Goal: Task Accomplishment & Management: Use online tool/utility

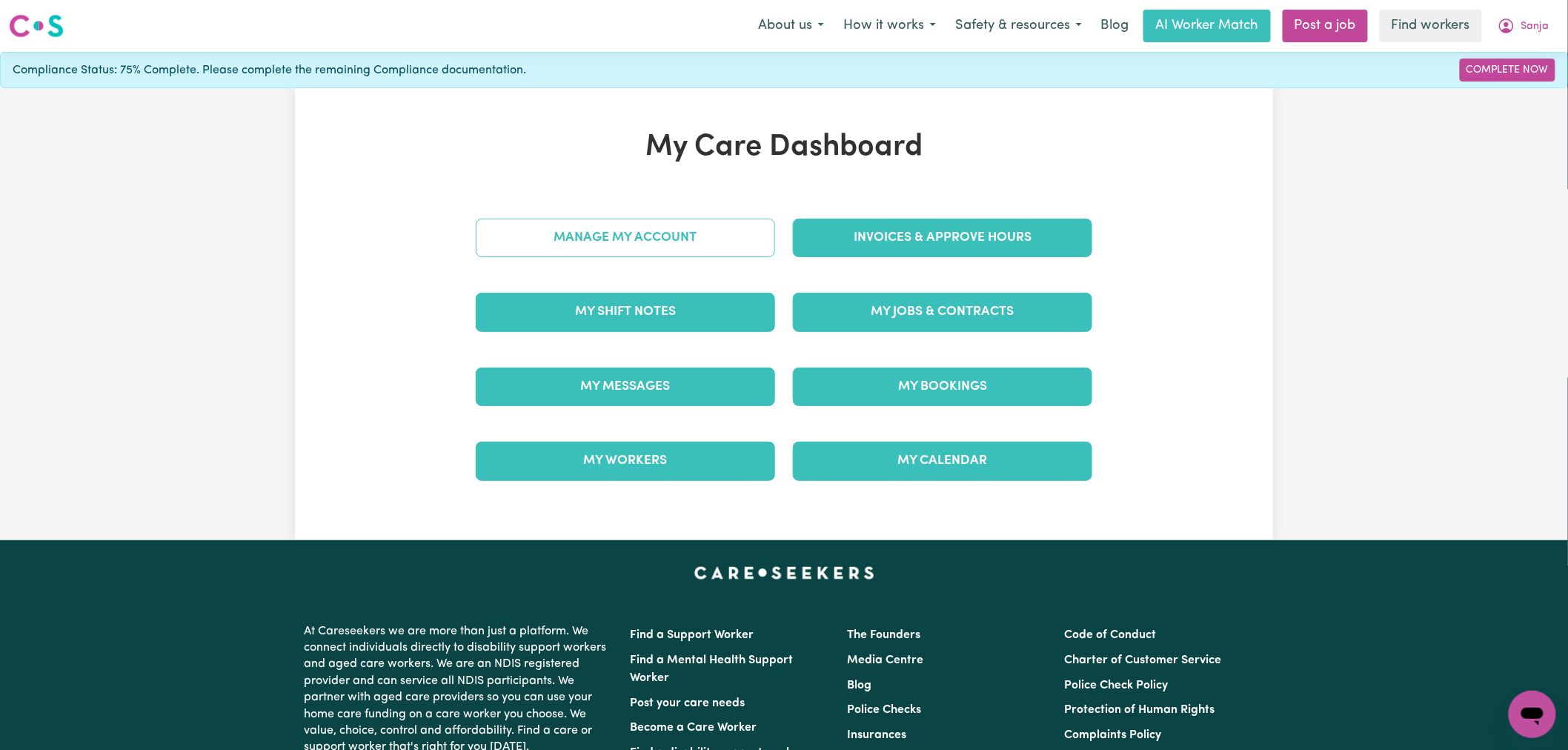
click at [707, 228] on link "Manage My Account" at bounding box center [625, 238] width 299 height 39
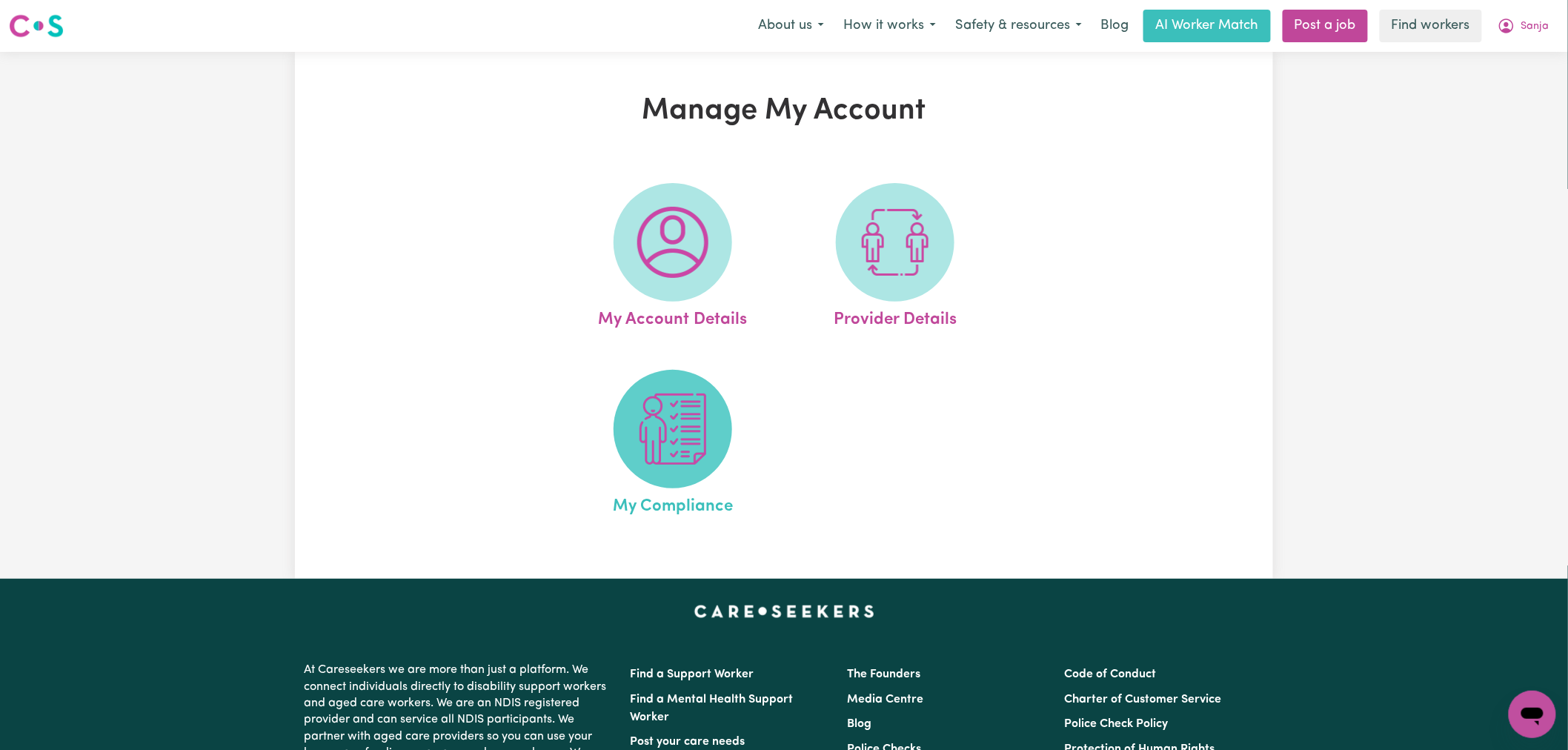
click at [695, 467] on span at bounding box center [672, 429] width 119 height 119
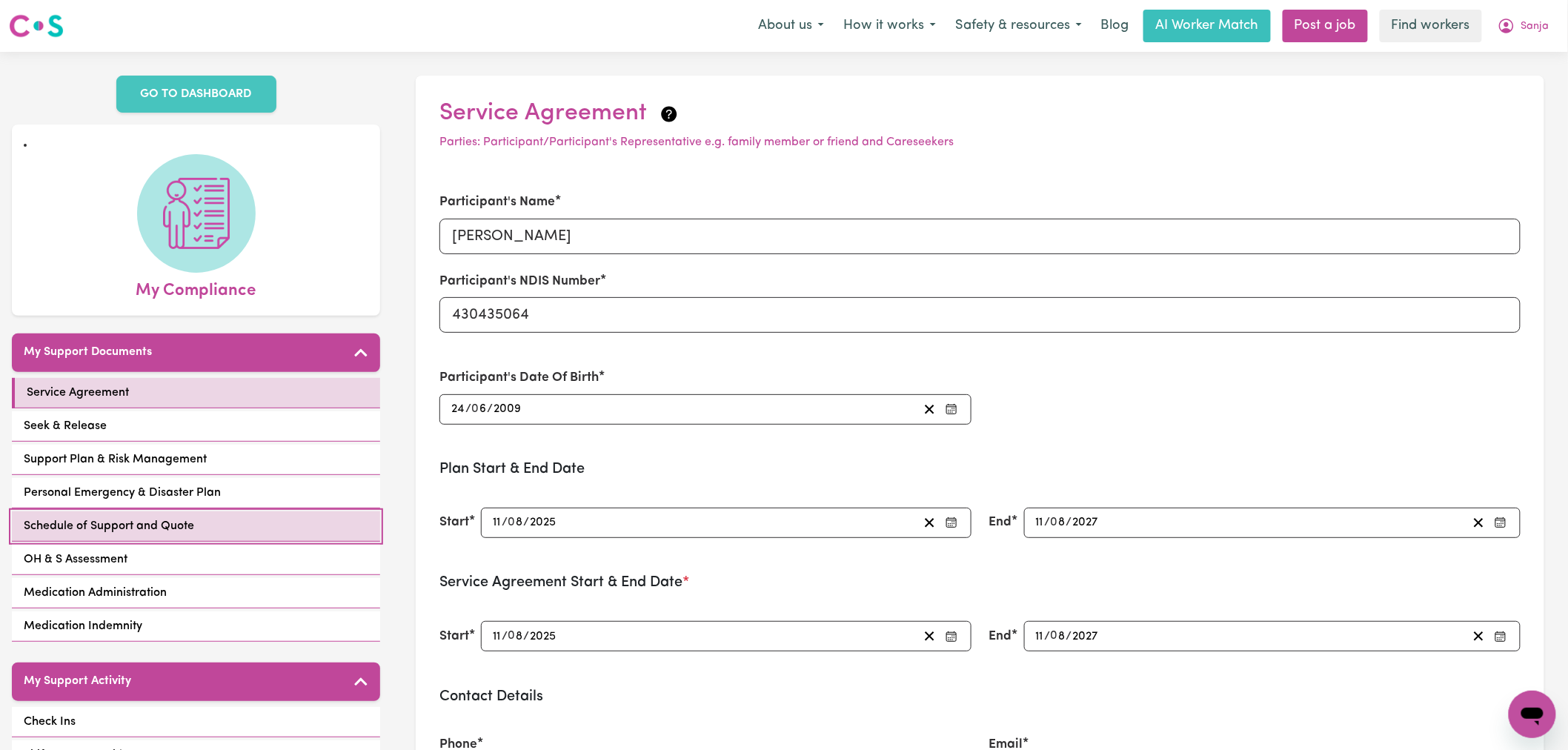
click at [232, 511] on link "Schedule of Support and Quote" at bounding box center [195, 526] width 368 height 30
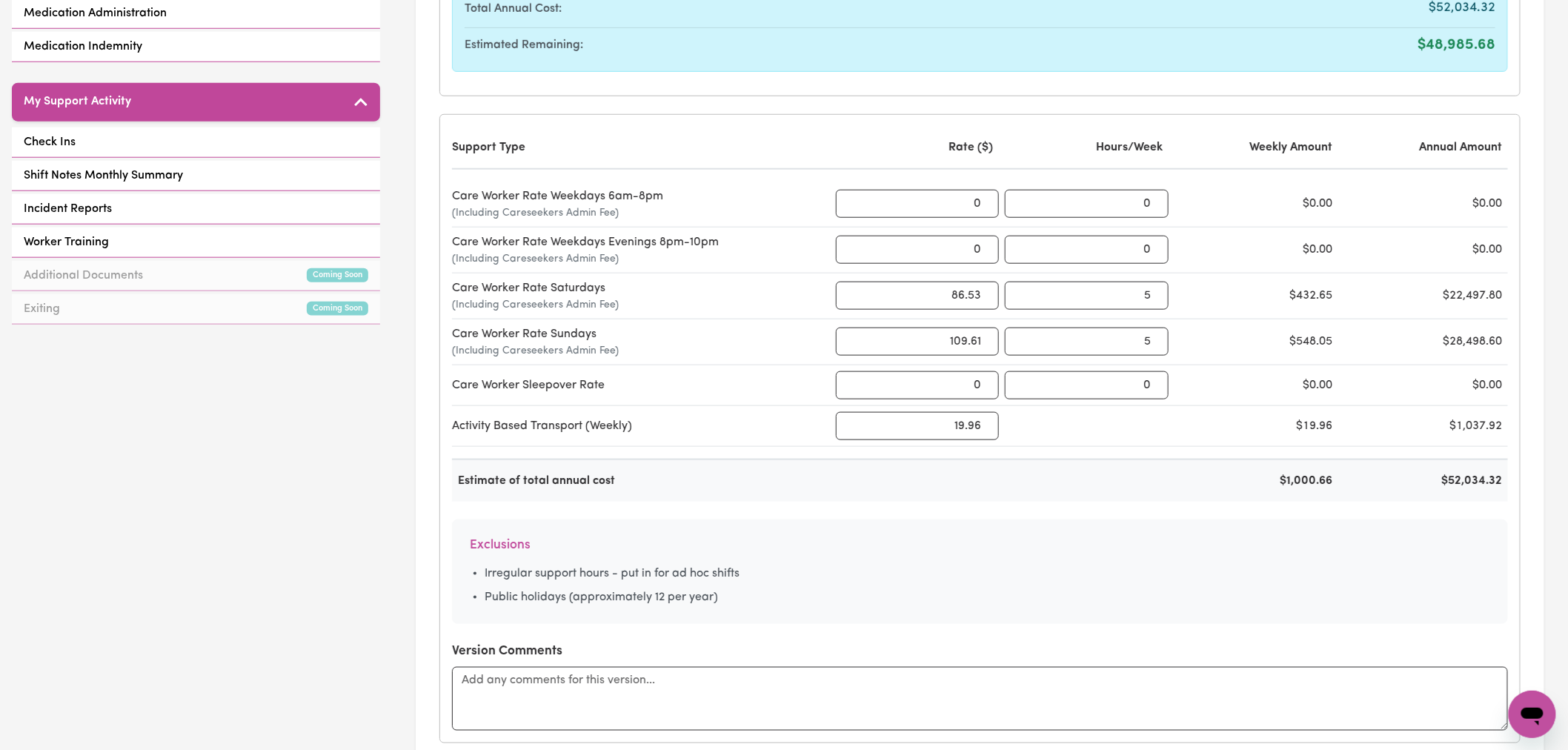
scroll to position [576, 0]
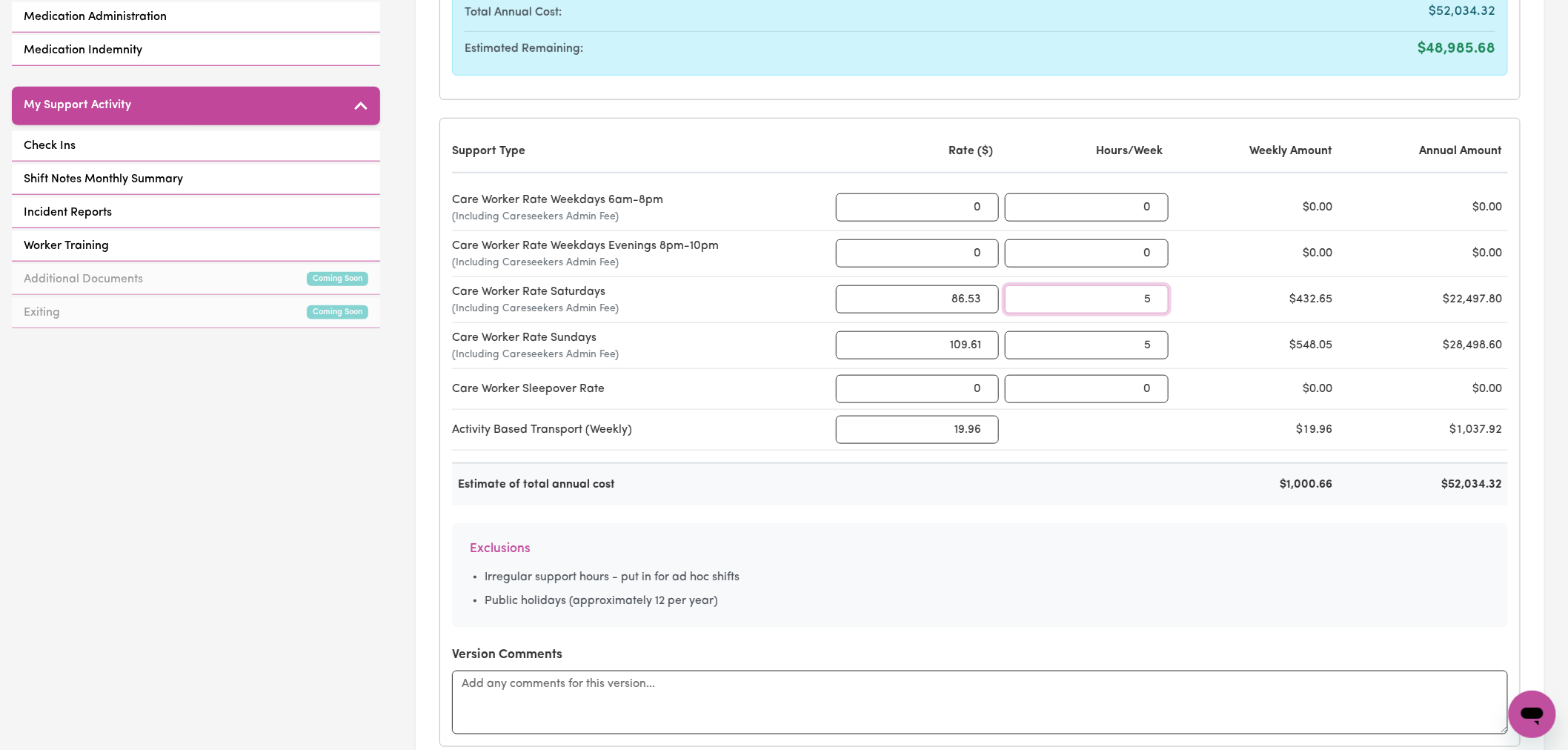
click at [1146, 299] on input "5" at bounding box center [1087, 300] width 164 height 28
type input "2.5"
click at [1147, 349] on input "5" at bounding box center [1087, 345] width 164 height 28
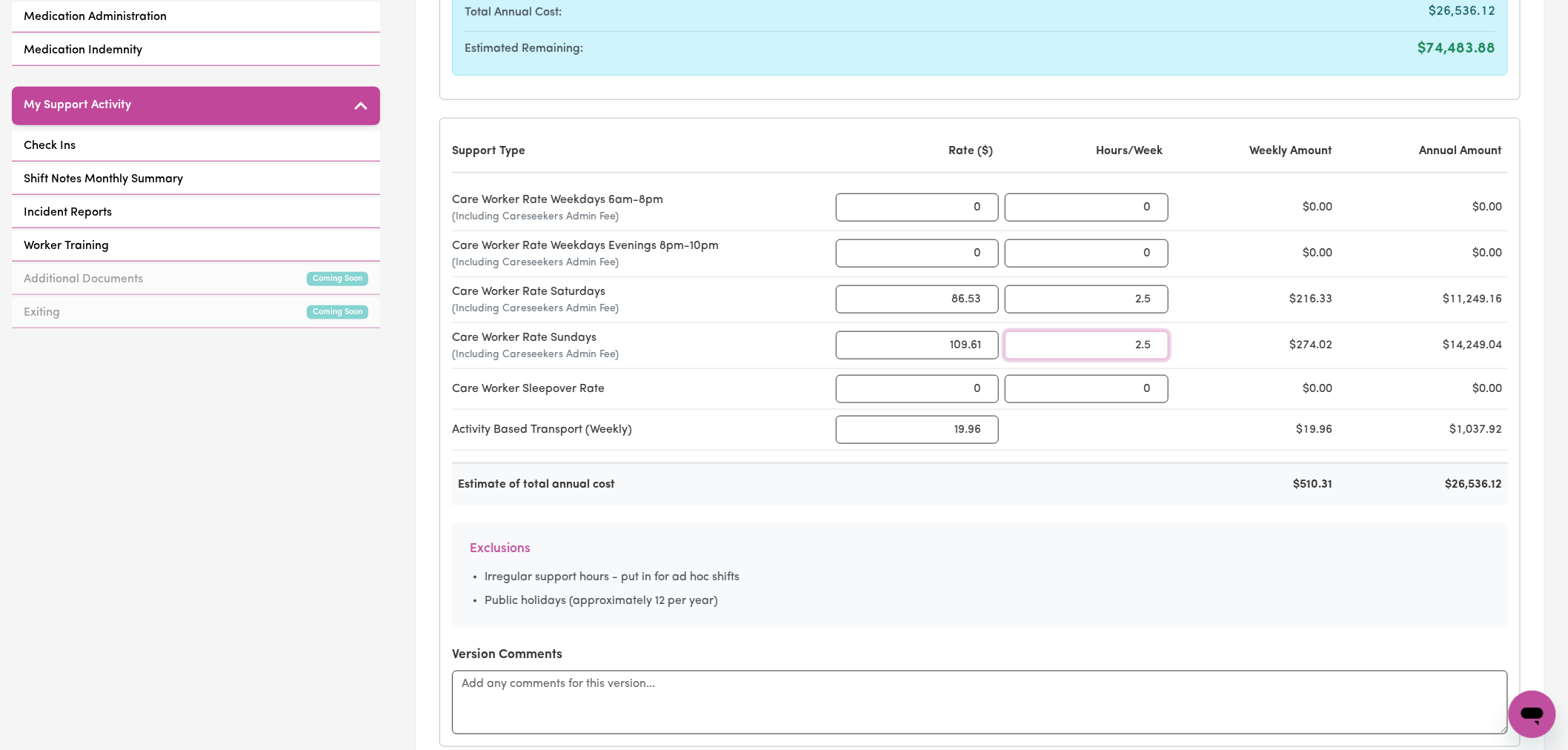
type input "2.5"
click at [1138, 486] on div at bounding box center [1087, 485] width 164 height 18
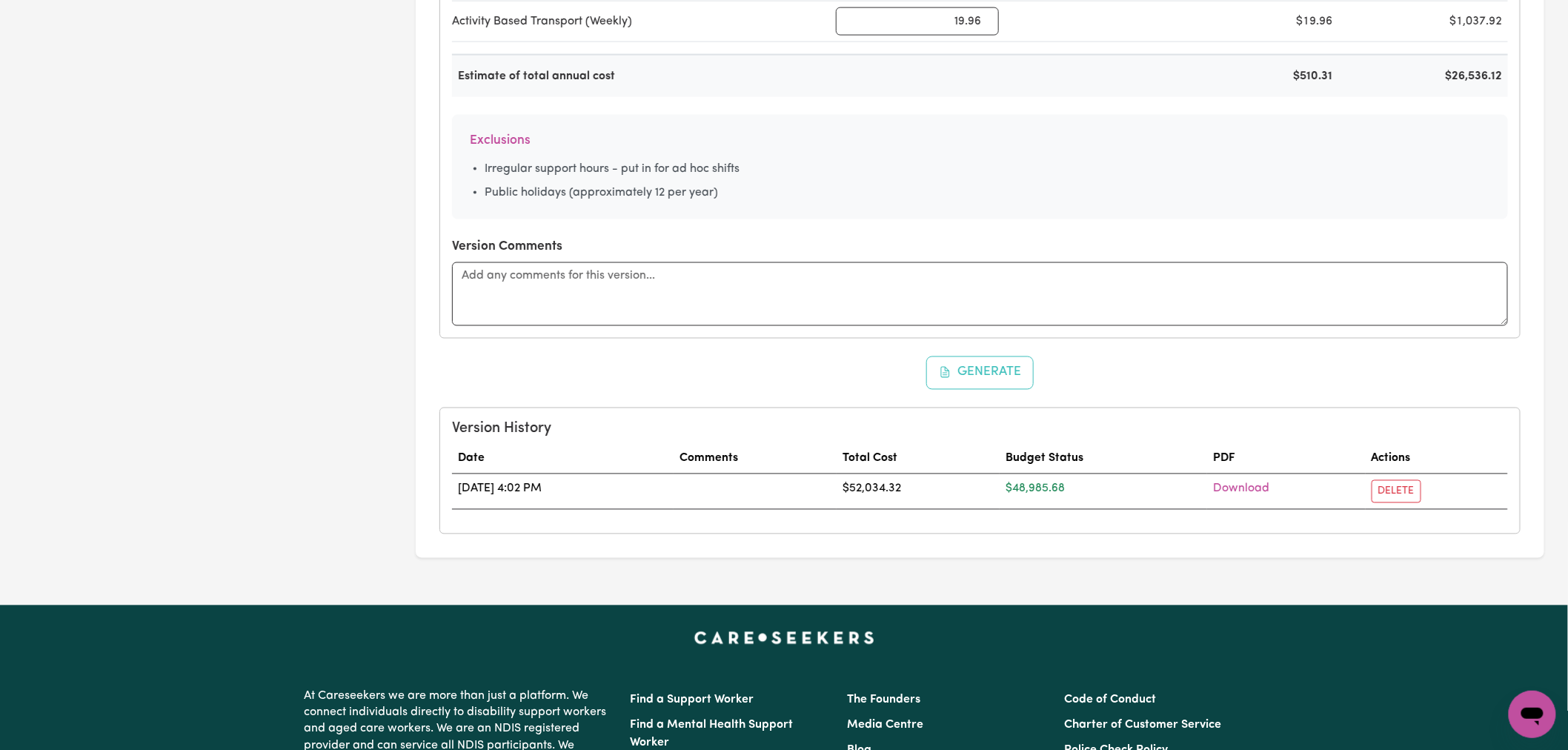
scroll to position [988, 0]
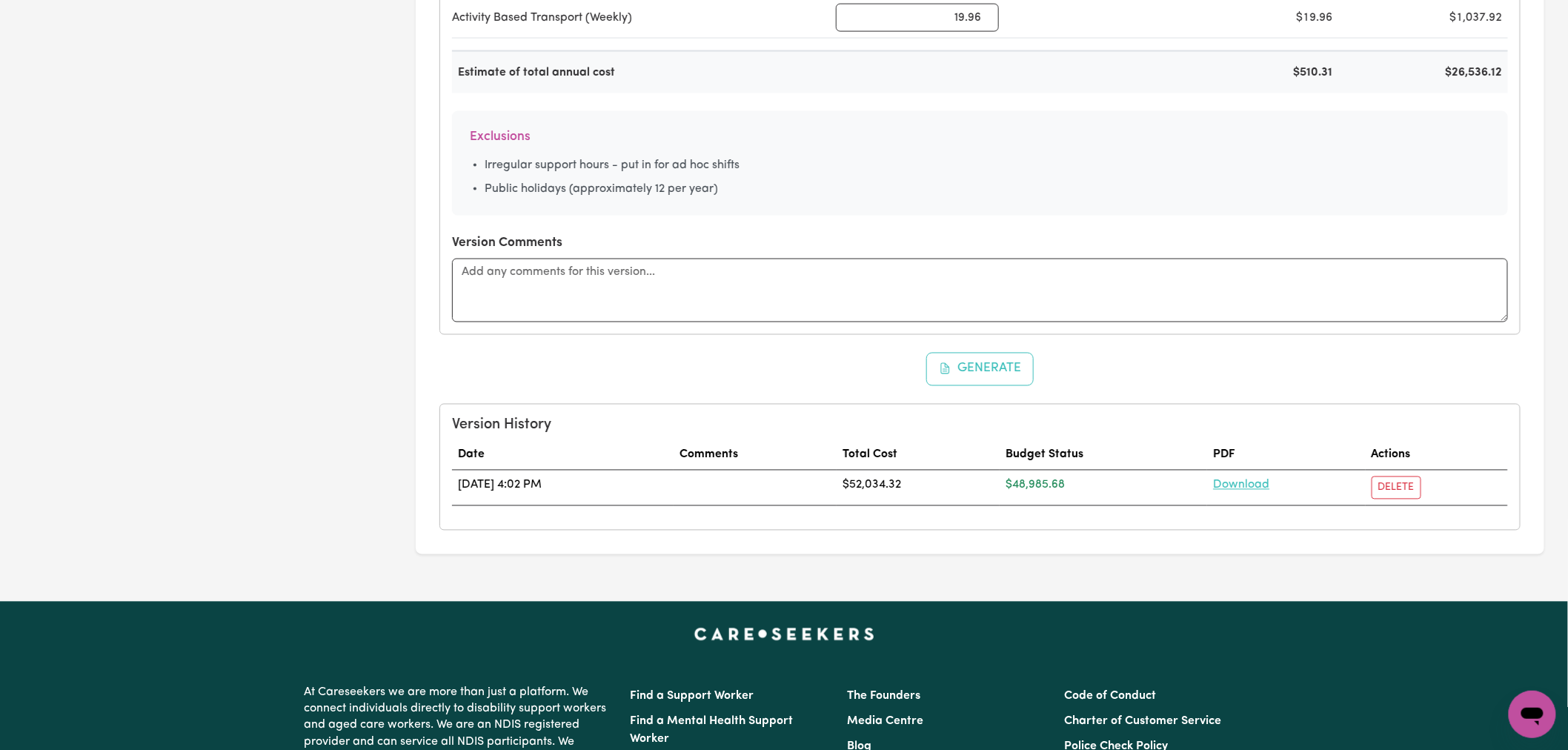
click at [1265, 480] on link "Download" at bounding box center [1241, 486] width 57 height 11
click at [1351, 299] on textarea at bounding box center [980, 290] width 1056 height 64
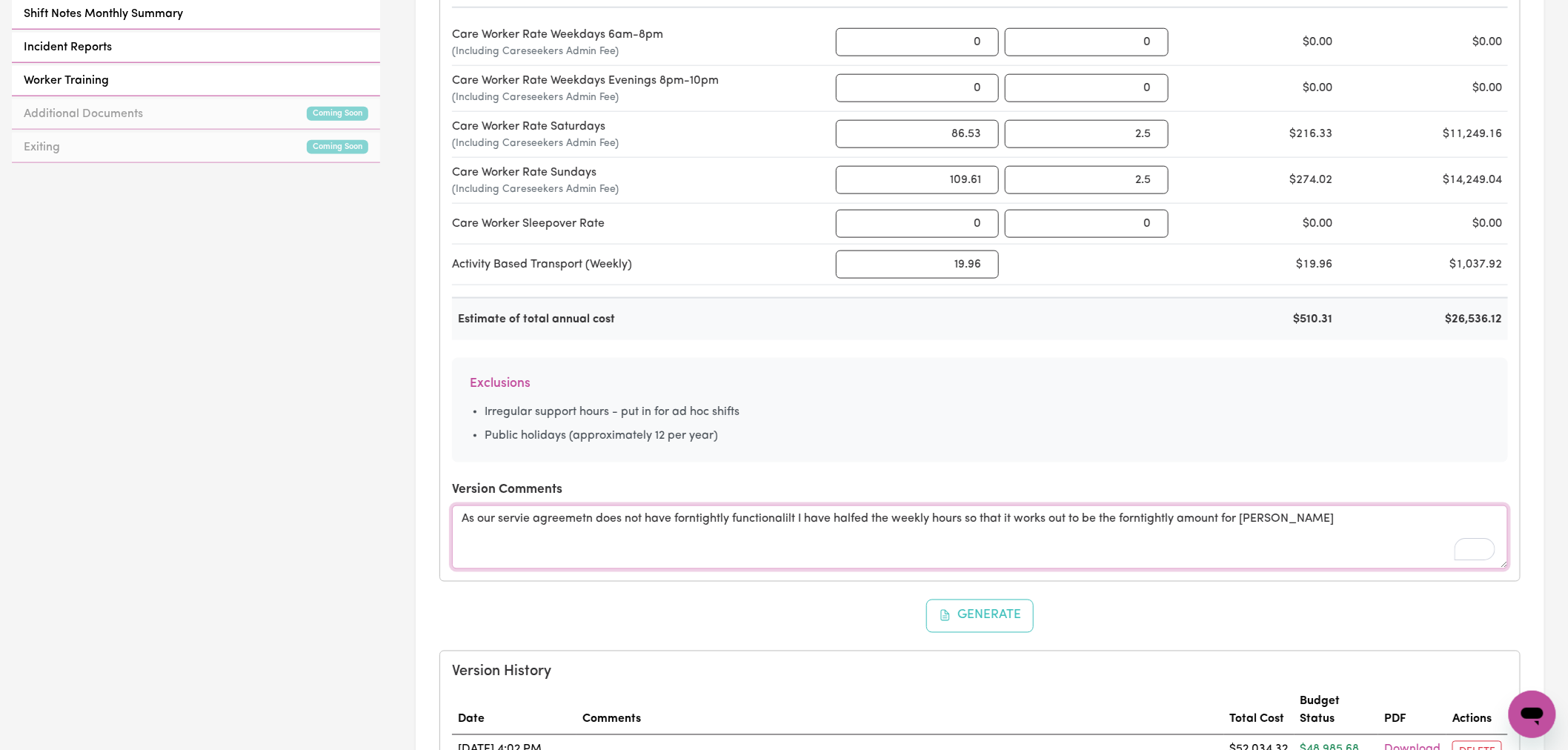
click at [959, 515] on textarea "As our servie agreemetn does not have forntightly functionalilt I have halfed t…" at bounding box center [980, 537] width 1056 height 64
click at [565, 515] on textarea "As our servie agreemetn does not have forntightly functionalilt I have halfed t…" at bounding box center [980, 537] width 1056 height 64
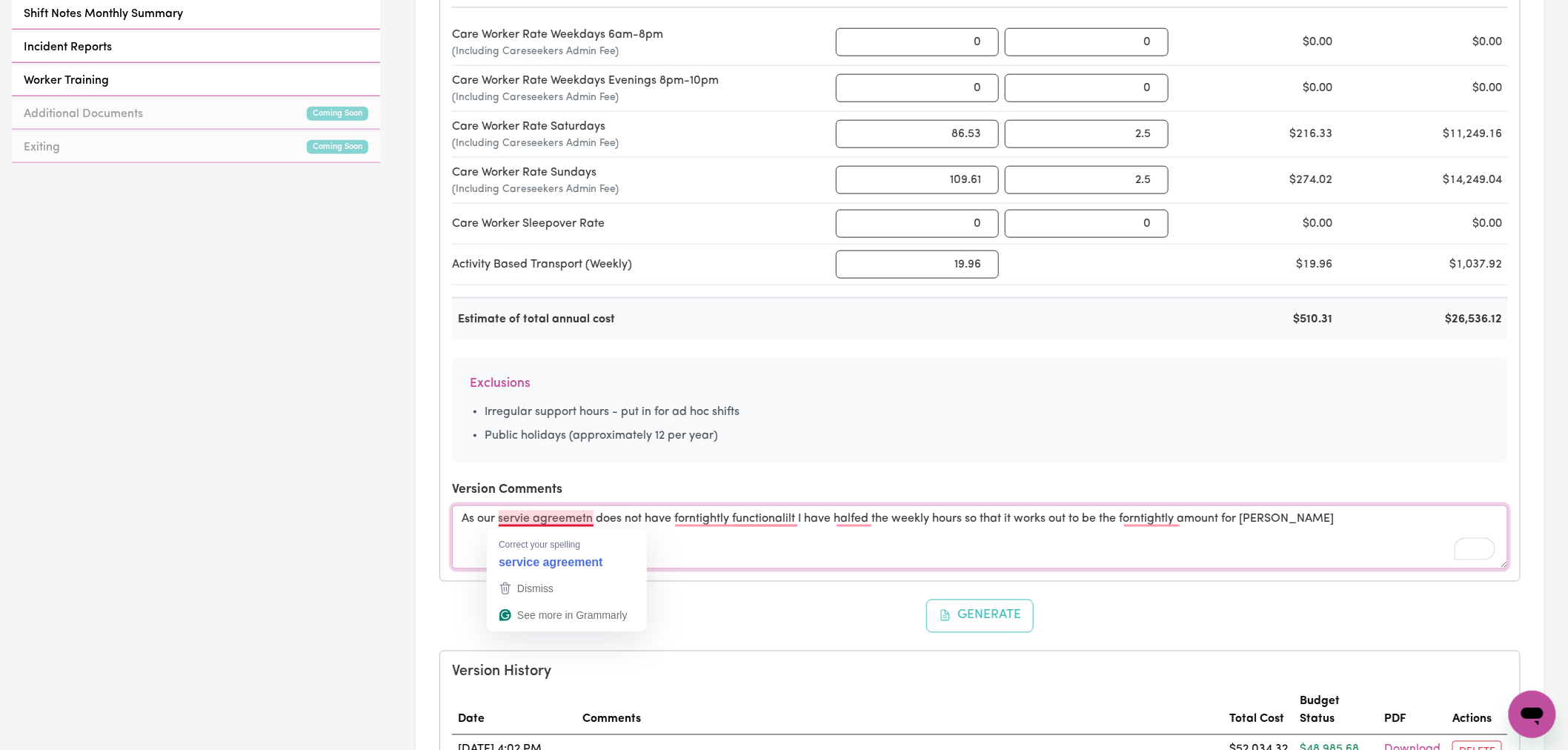
click at [565, 515] on textarea "As our servie agreemetn does not have forntightly functionalilt I have halfed t…" at bounding box center [980, 537] width 1056 height 64
paste textarea "ce agreement doesn’t allow for fortnightly scheduling, I’ve halved the weekly h…"
drag, startPoint x: 601, startPoint y: 520, endPoint x: 510, endPoint y: 520, distance: 91.0
click at [510, 520] on textarea "As our service agreement doesn’t allow for fortnightly scheduling, I’ve halved …" at bounding box center [980, 537] width 1056 height 64
click at [590, 518] on textarea "As our service agreement doesn’t allow for fortnightly scheduling, I’ve halved …" at bounding box center [980, 537] width 1056 height 64
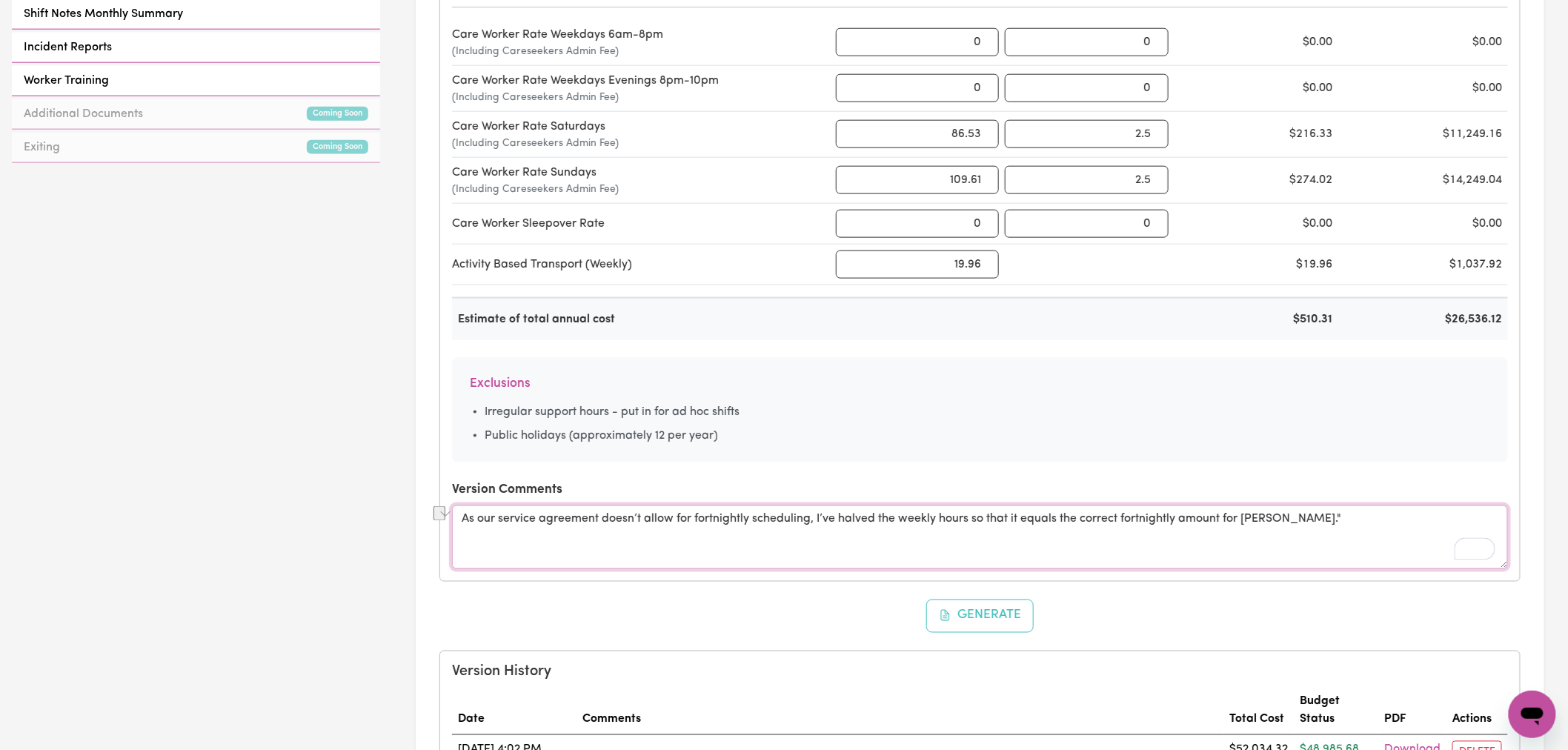
click at [590, 518] on textarea "As our service agreement doesn’t allow for fortnightly scheduling, I’ve halved …" at bounding box center [980, 537] width 1056 height 64
paste textarea "chedule of supports"
type textarea "As our schedule of supports doesn’t allow for fortnightly scheduling, I’ve halv…"
click at [984, 620] on button "Generate" at bounding box center [980, 616] width 108 height 33
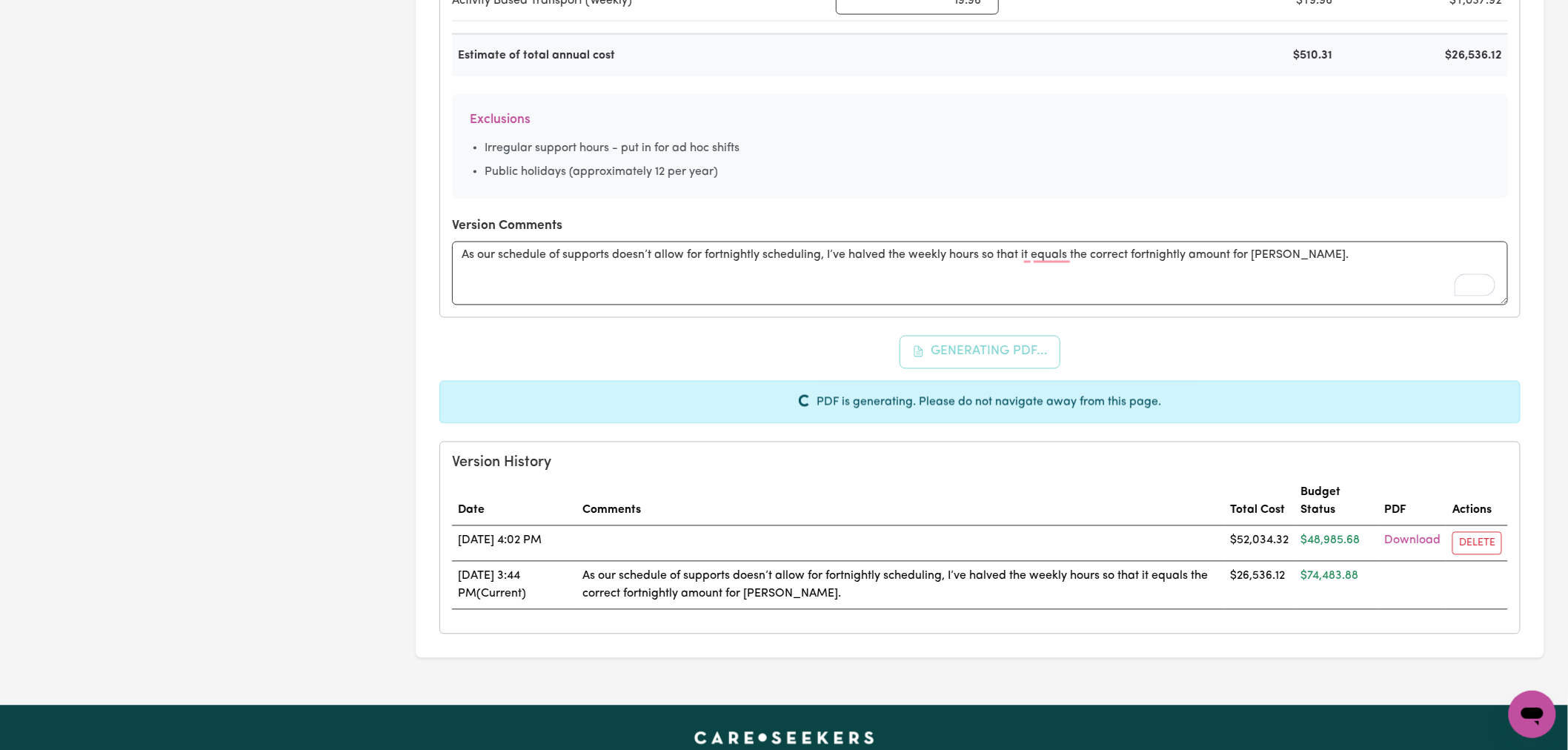
scroll to position [1153, 0]
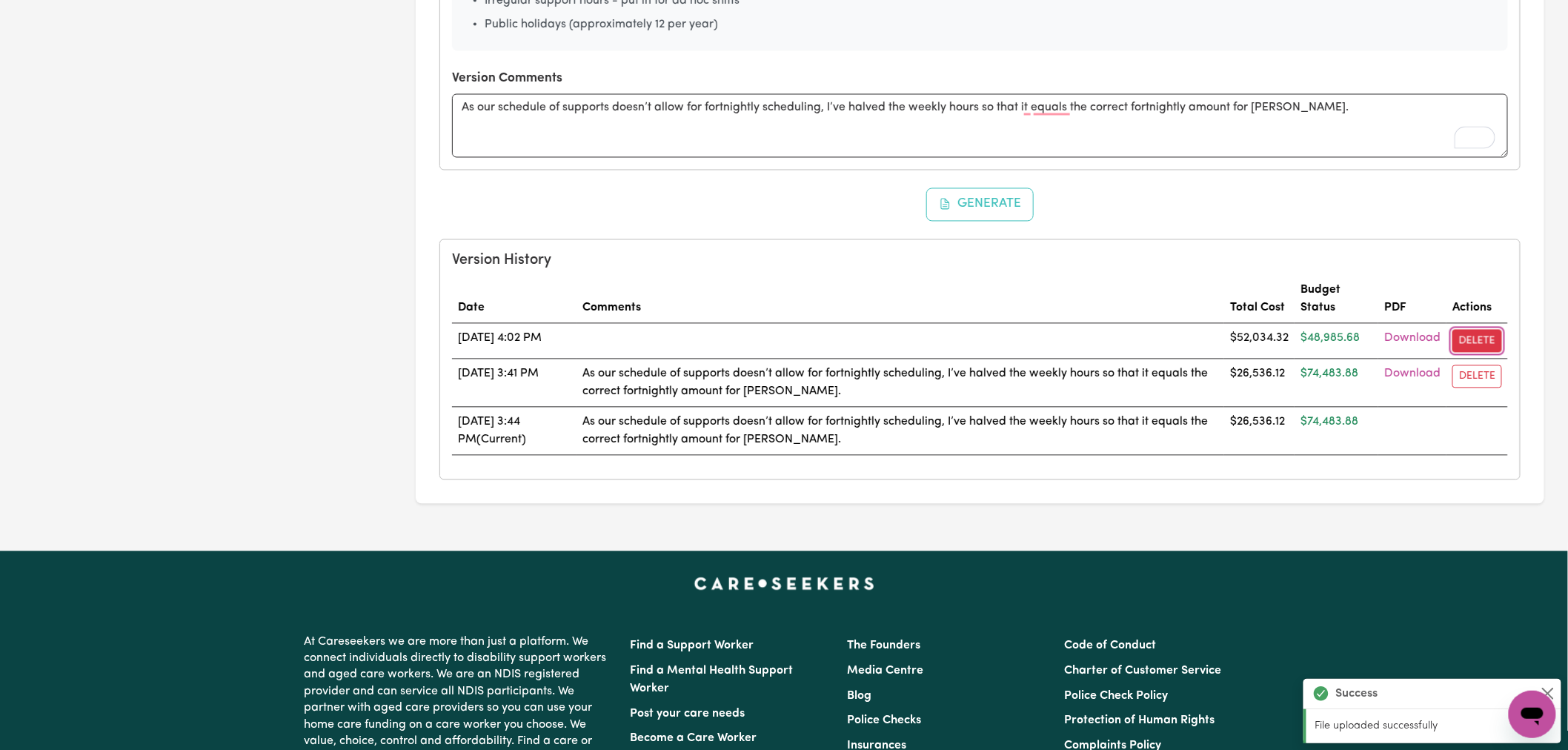
click at [1484, 332] on button "Delete" at bounding box center [1477, 341] width 50 height 23
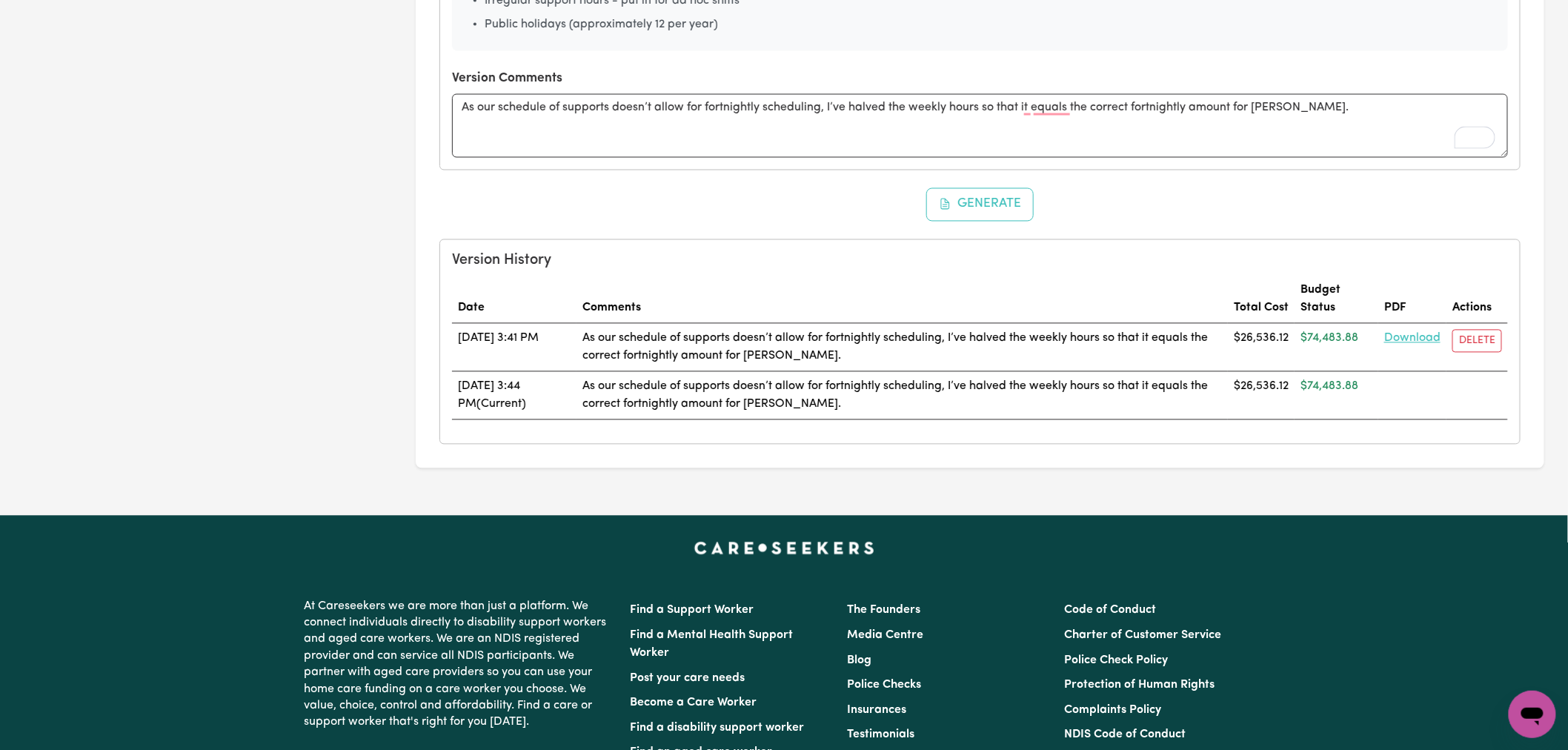
click at [1414, 335] on link "Download" at bounding box center [1412, 339] width 57 height 11
click at [994, 107] on textarea "As our schedule of supports doesn’t allow for fortnightly scheduling, I’ve halv…" at bounding box center [980, 126] width 1056 height 64
